Goal: Navigation & Orientation: Find specific page/section

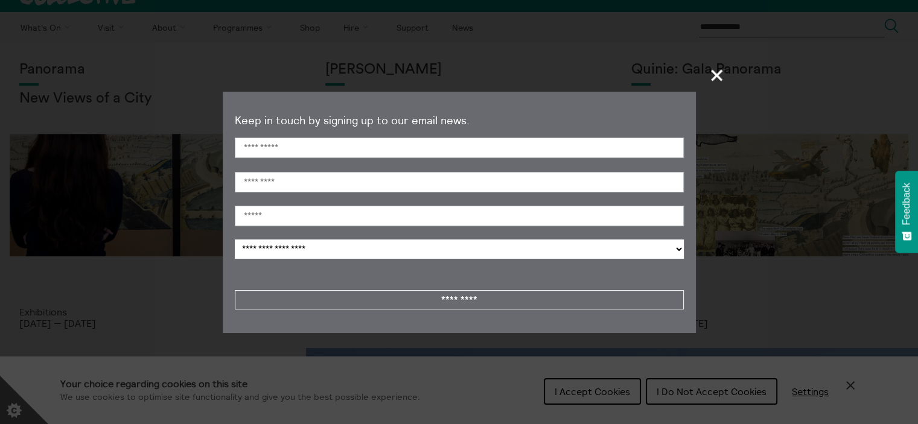
scroll to position [241, 0]
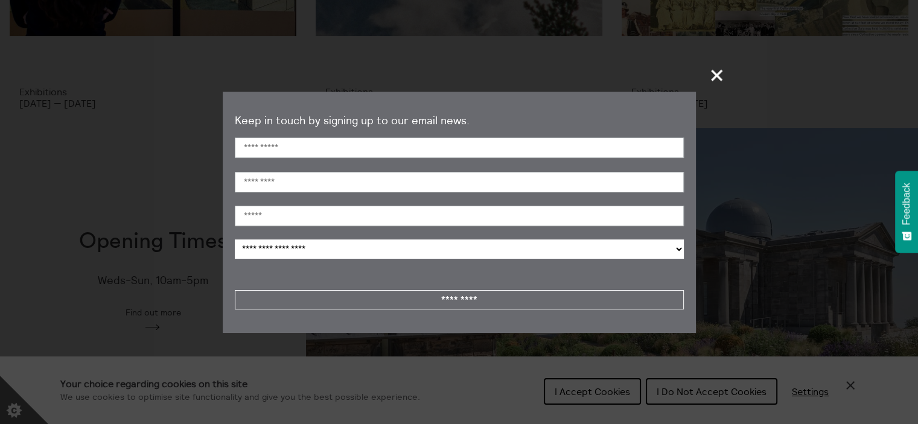
click at [707, 68] on button "+" at bounding box center [717, 75] width 24 height 34
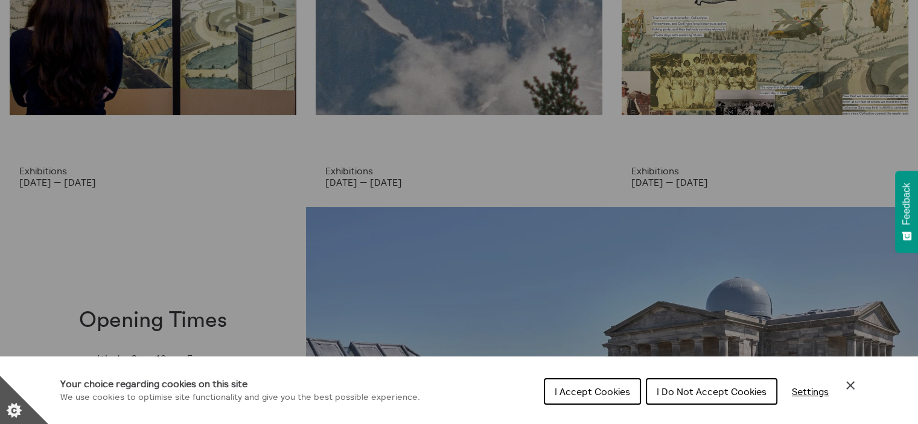
scroll to position [0, 0]
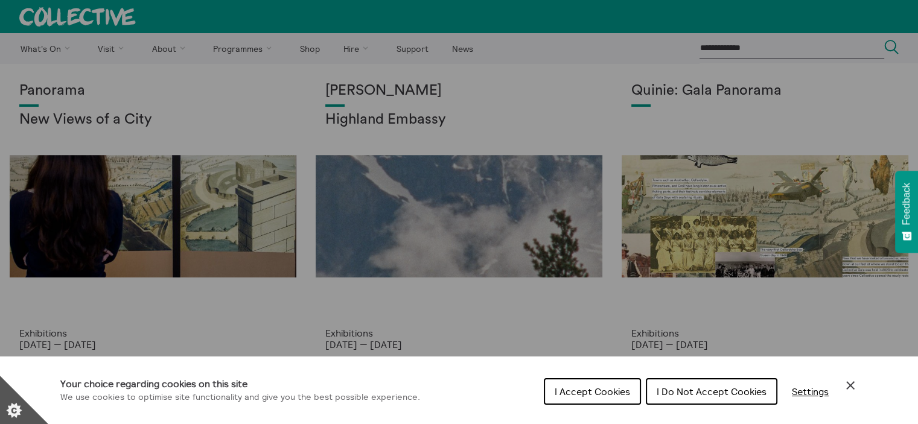
click at [152, 49] on div "Cookie preferences" at bounding box center [459, 212] width 918 height 424
click at [585, 394] on span "I Accept Cookies" at bounding box center [592, 392] width 75 height 12
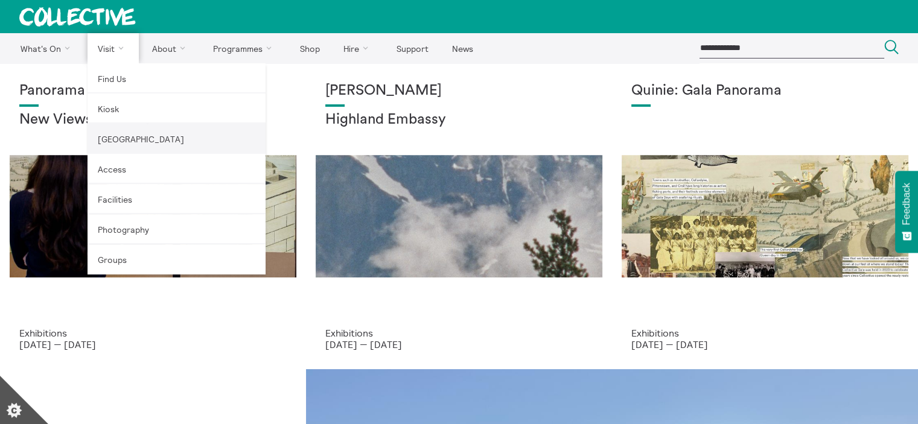
click at [148, 132] on link "[GEOGRAPHIC_DATA]" at bounding box center [177, 139] width 178 height 30
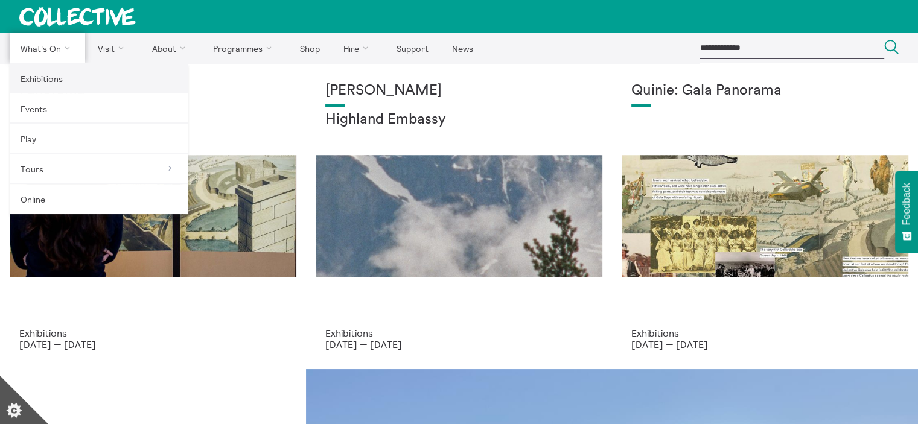
click at [53, 72] on link "Exhibitions" at bounding box center [99, 78] width 178 height 30
